Goal: Information Seeking & Learning: Find specific fact

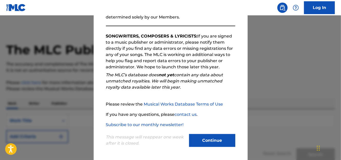
scroll to position [58, 0]
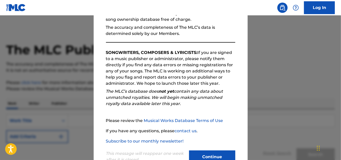
click at [185, 121] on link "Musical Works Database Terms of Use" at bounding box center [183, 120] width 79 height 5
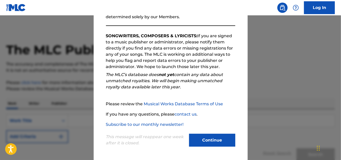
scroll to position [74, 0]
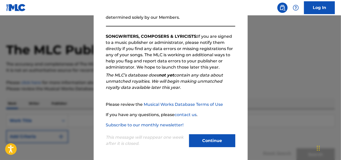
click at [200, 137] on button "Continue" at bounding box center [212, 140] width 46 height 13
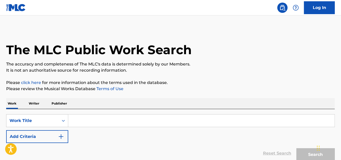
click at [77, 119] on input "Search Form" at bounding box center [201, 120] width 266 height 12
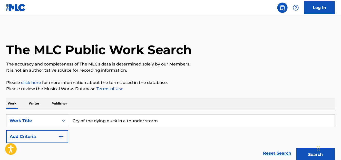
type input "Cry of the dying duck in a thunder storm"
click at [61, 135] on img "Search Form" at bounding box center [61, 136] width 6 height 6
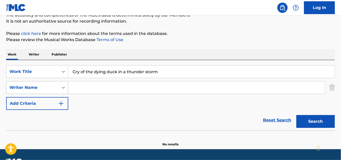
scroll to position [48, 0]
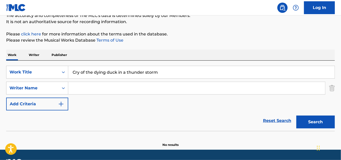
click at [88, 87] on input "Search Form" at bounding box center [196, 88] width 257 height 12
click at [311, 121] on button "Search" at bounding box center [315, 121] width 38 height 13
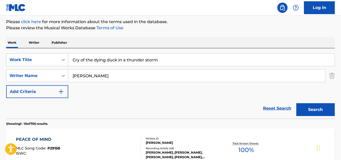
scroll to position [58, 0]
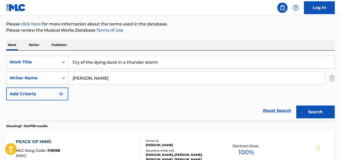
click at [127, 80] on input "Pryor" at bounding box center [196, 78] width 257 height 12
type input "P"
type input "C"
click at [325, 110] on button "Search" at bounding box center [315, 111] width 38 height 13
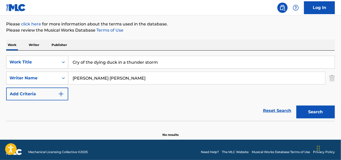
drag, startPoint x: 104, startPoint y: 78, endPoint x: 89, endPoint y: 79, distance: 15.1
click at [89, 79] on input "Richard Cactus Pryor" at bounding box center [196, 78] width 257 height 12
type input "Richard Pryor"
click at [311, 113] on button "Search" at bounding box center [315, 111] width 38 height 13
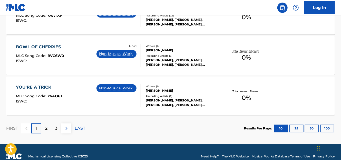
scroll to position [475, 0]
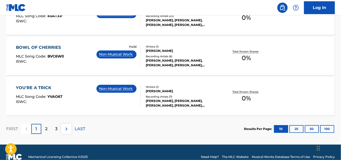
click at [47, 129] on p "2" at bounding box center [46, 129] width 2 height 6
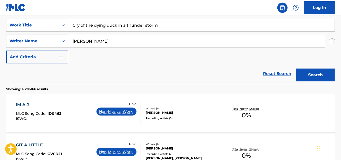
scroll to position [97, 0]
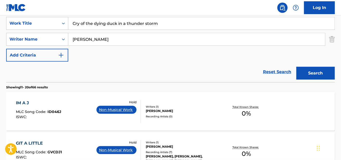
drag, startPoint x: 162, startPoint y: 22, endPoint x: 72, endPoint y: 19, distance: 90.1
click at [72, 19] on input "Cry of the dying duck in a thunder storm" at bounding box center [201, 23] width 266 height 12
type input "La Larona"
drag, startPoint x: 109, startPoint y: 38, endPoint x: 73, endPoint y: 36, distance: 35.5
click at [73, 36] on input "Richard Pryor" at bounding box center [196, 39] width 257 height 12
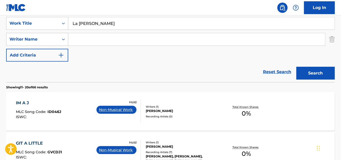
click at [319, 71] on button "Search" at bounding box center [315, 73] width 38 height 13
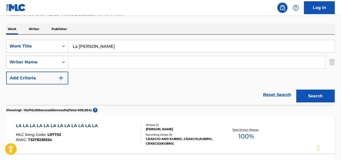
scroll to position [74, 0]
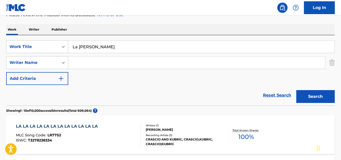
drag, startPoint x: 77, startPoint y: 46, endPoint x: 70, endPoint y: 46, distance: 7.4
click at [70, 46] on input "La Larona" at bounding box center [201, 47] width 266 height 12
type input "Larona"
click at [329, 93] on button "Search" at bounding box center [315, 96] width 38 height 13
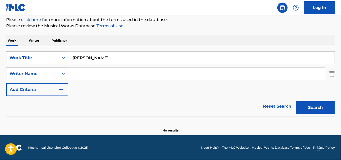
scroll to position [63, 0]
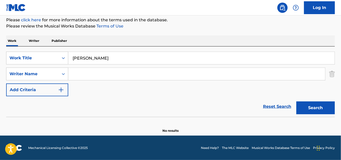
drag, startPoint x: 118, startPoint y: 54, endPoint x: 74, endPoint y: 57, distance: 43.9
click at [74, 57] on input "Larona" at bounding box center [201, 58] width 266 height 12
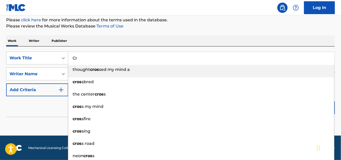
type input "C"
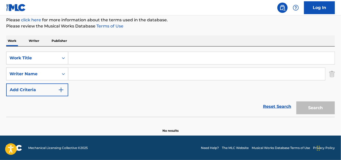
click at [25, 6] on img at bounding box center [16, 7] width 20 height 7
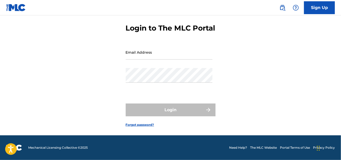
scroll to position [30, 0]
